Goal: Transaction & Acquisition: Purchase product/service

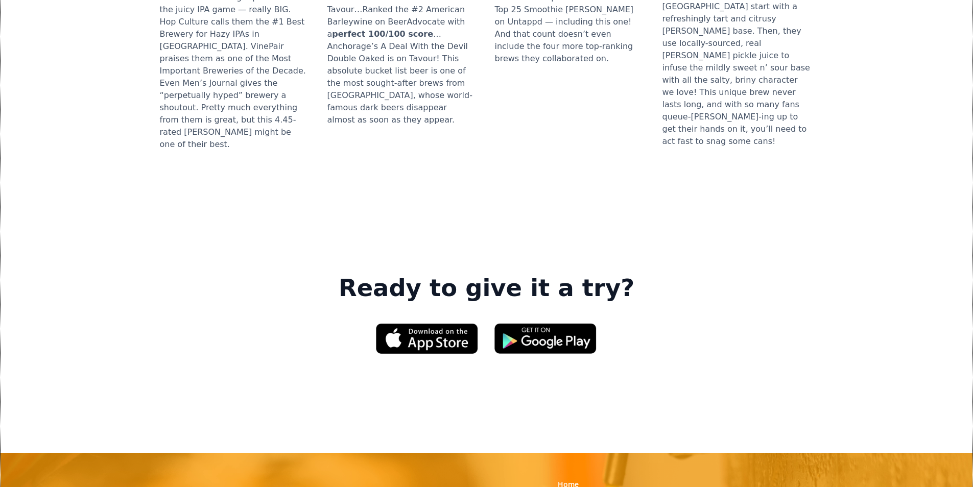
scroll to position [1379, 0]
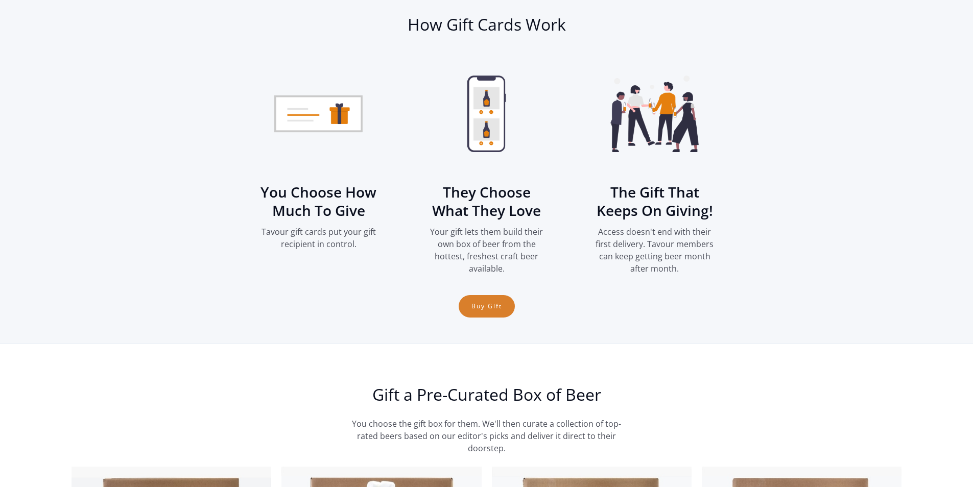
scroll to position [1379, 0]
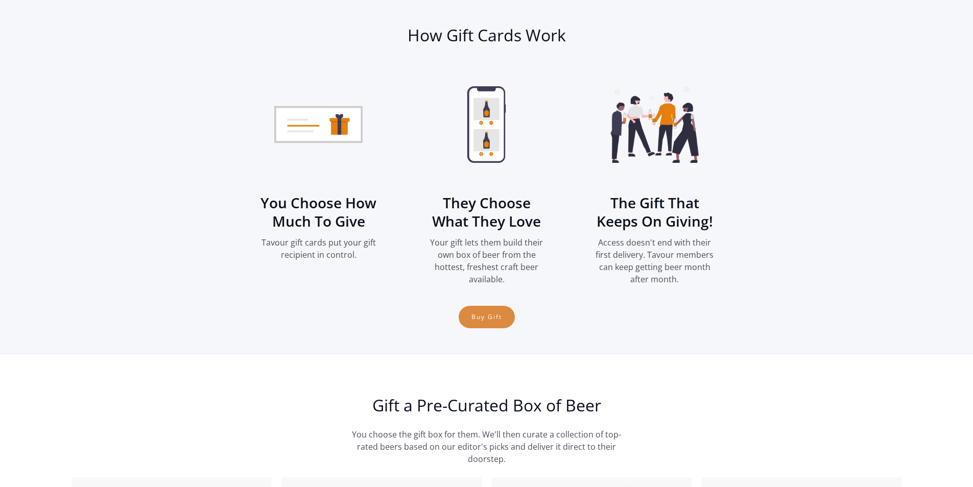
click at [475, 314] on link "Buy Gift" at bounding box center [487, 317] width 56 height 22
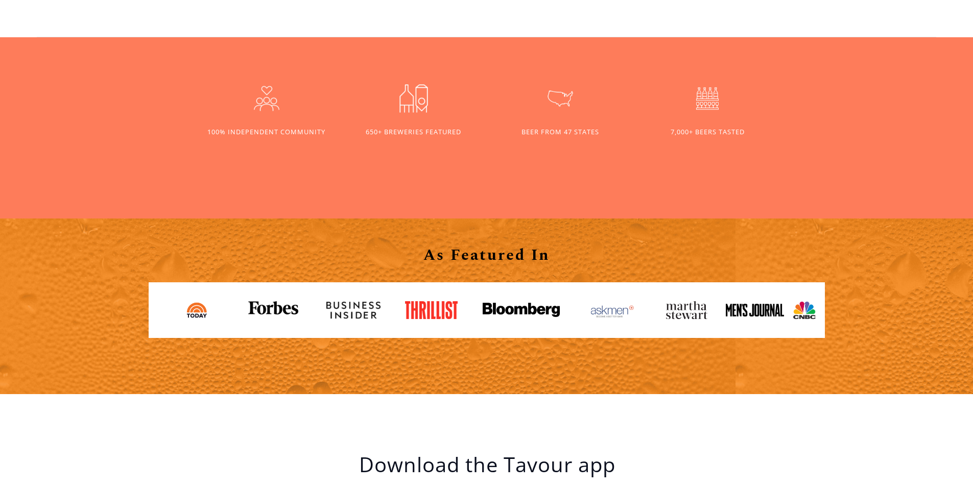
scroll to position [1124, 0]
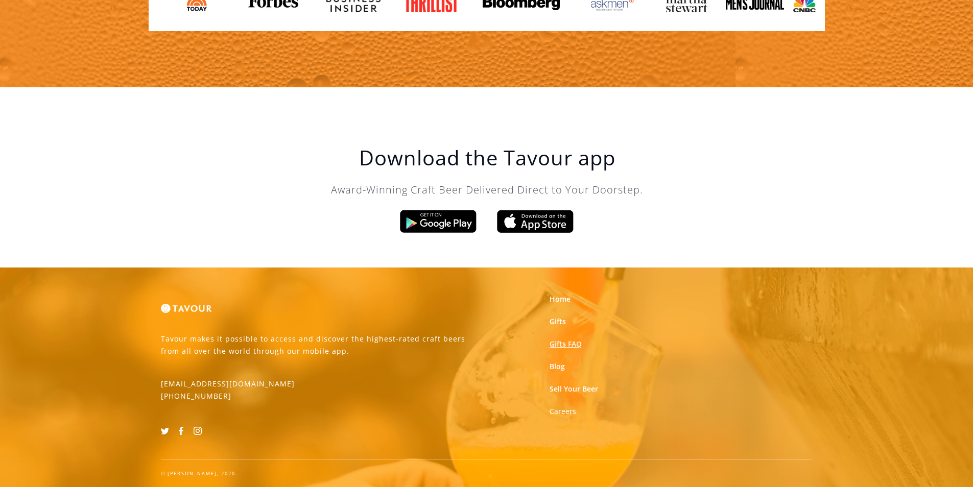
click at [567, 342] on link "Gifts FAQ" at bounding box center [565, 344] width 32 height 10
